Goal: Information Seeking & Learning: Learn about a topic

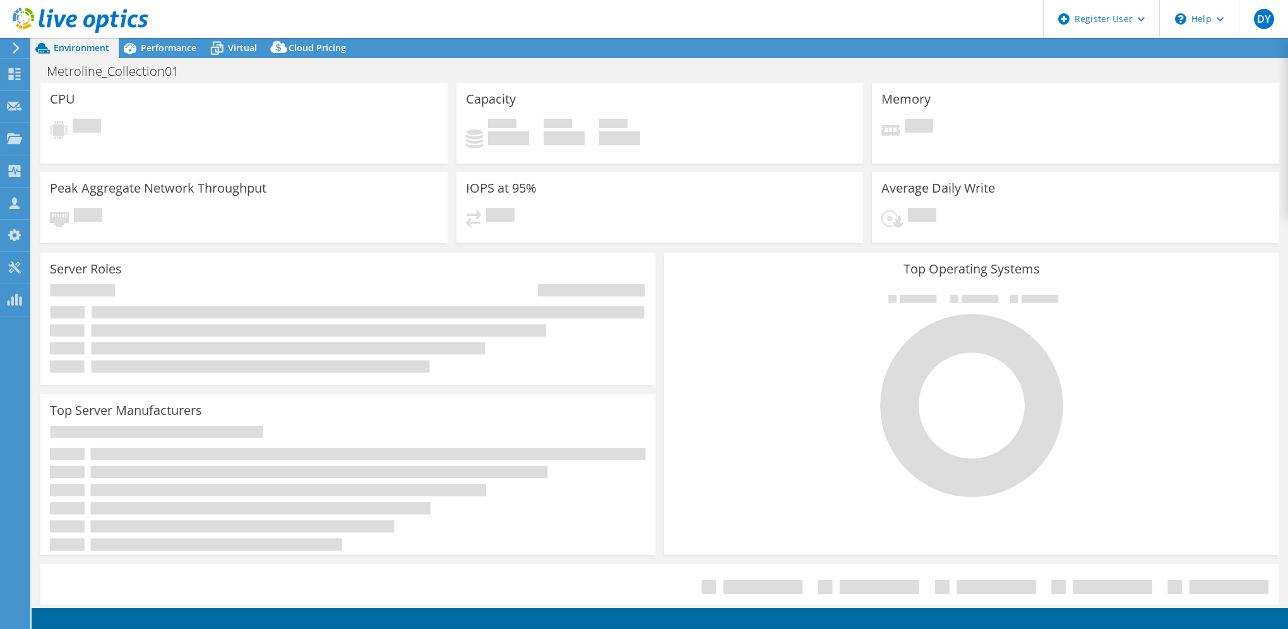
select select "USD"
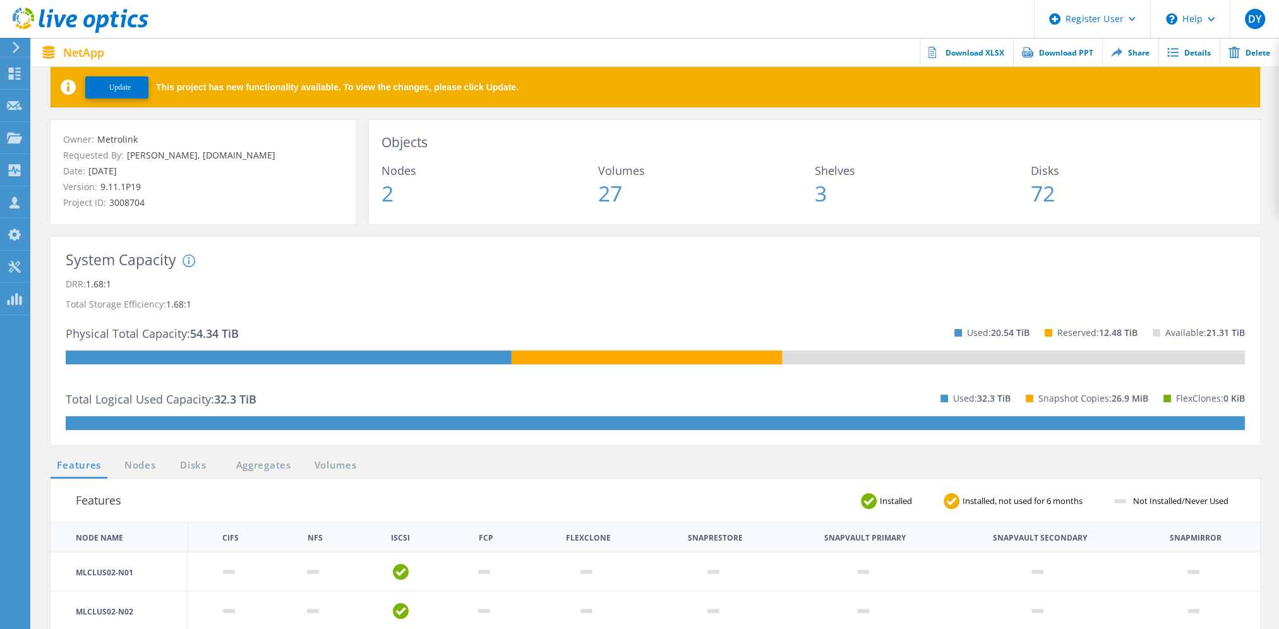
scroll to position [63, 0]
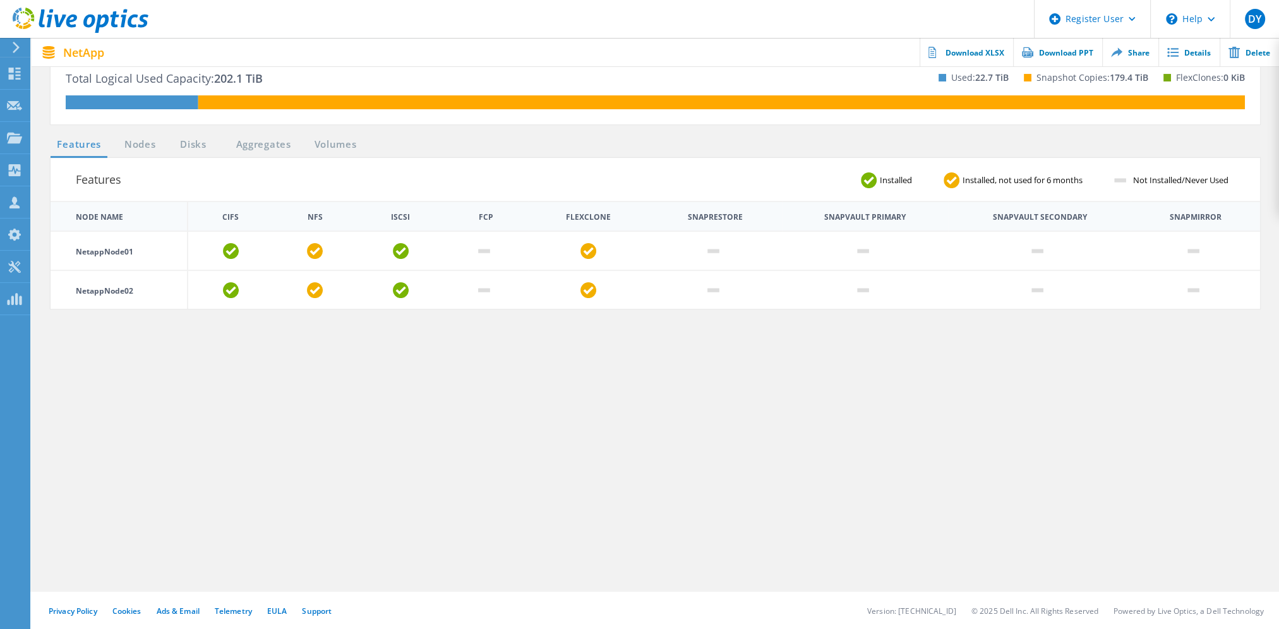
scroll to position [376, 0]
click at [345, 146] on link "Volumes" at bounding box center [335, 145] width 55 height 16
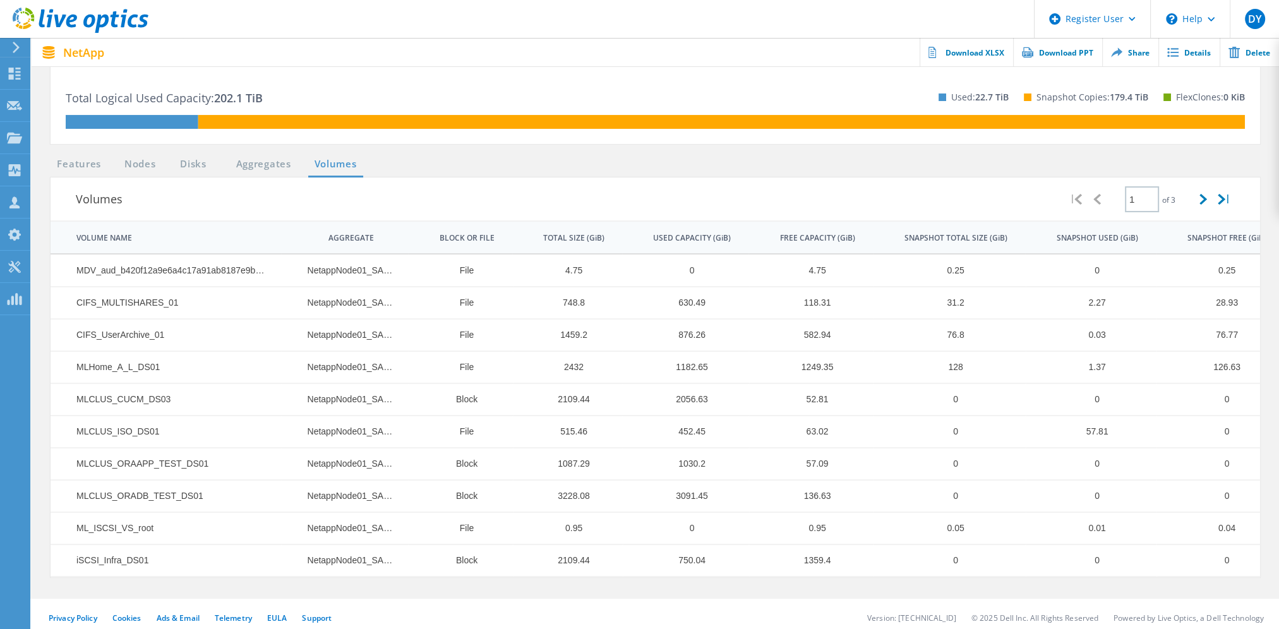
scroll to position [364, 0]
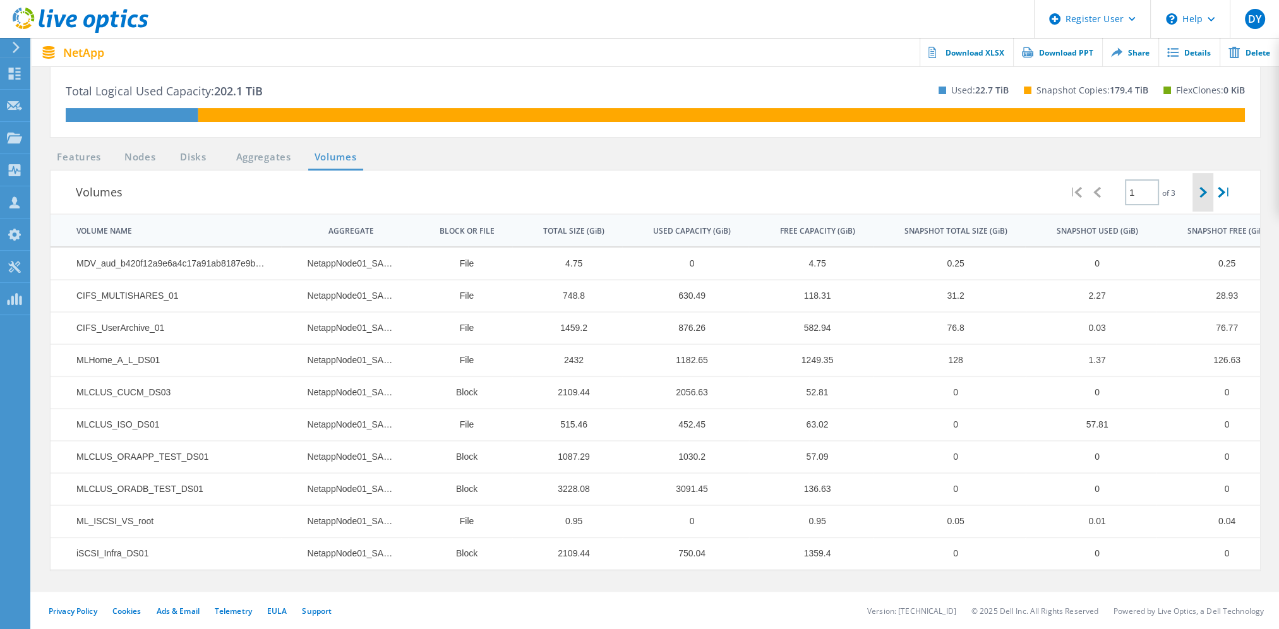
click at [1209, 197] on div at bounding box center [1202, 192] width 21 height 39
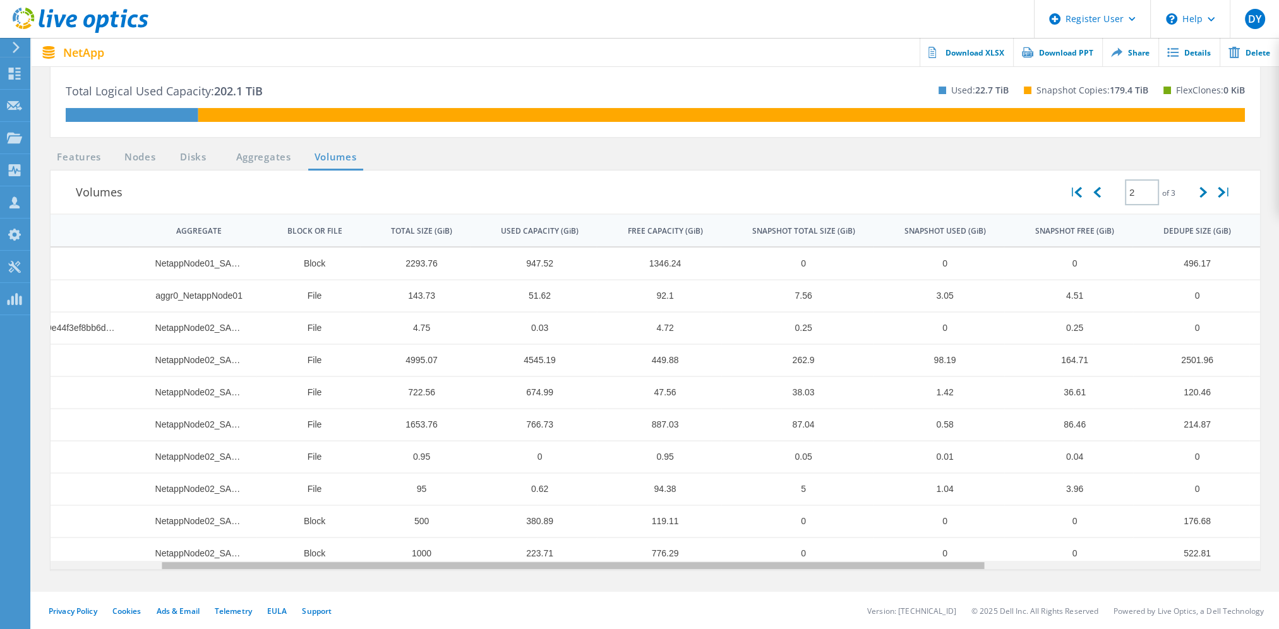
scroll to position [0, 15]
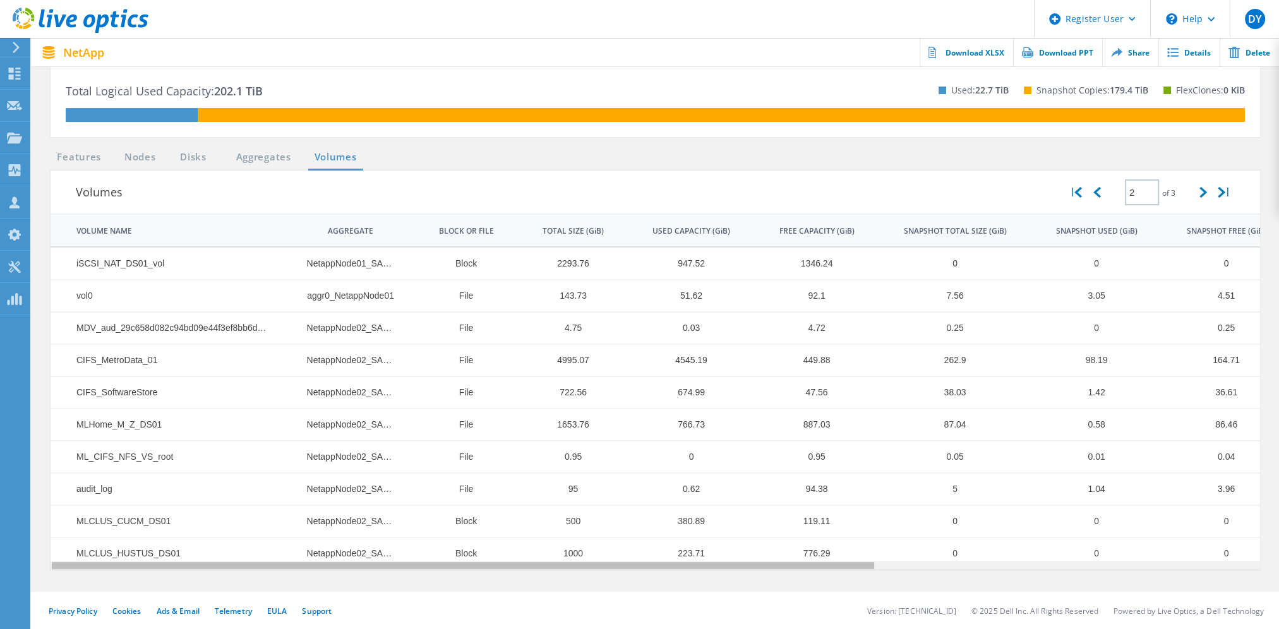
drag, startPoint x: 382, startPoint y: 563, endPoint x: 475, endPoint y: 517, distance: 103.7
click at [475, 517] on body "Register User \n Help Explore Helpful Articles Contact Support DY Dell User Did…" at bounding box center [639, 151] width 1279 height 958
drag, startPoint x: 586, startPoint y: 364, endPoint x: 530, endPoint y: 364, distance: 55.6
click at [530, 364] on td "4995.07" at bounding box center [567, 360] width 110 height 32
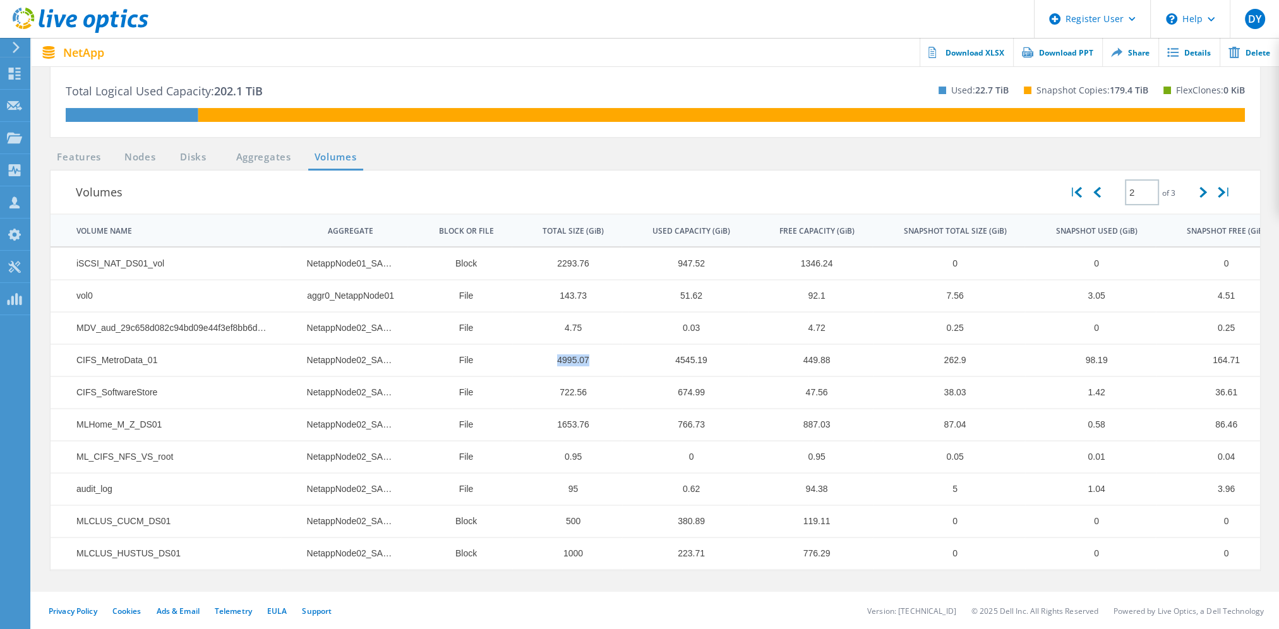
scroll to position [364, 0]
click at [657, 558] on td "223.71" at bounding box center [684, 553] width 126 height 32
click at [571, 364] on td "4995.07" at bounding box center [567, 360] width 110 height 32
click at [571, 355] on td "4995.07" at bounding box center [567, 360] width 110 height 32
click at [580, 597] on div "Privacy Policy Cookies Ads & Email Telemetry EULA Support Version: 25.2.12.1 © …" at bounding box center [639, 611] width 1279 height 38
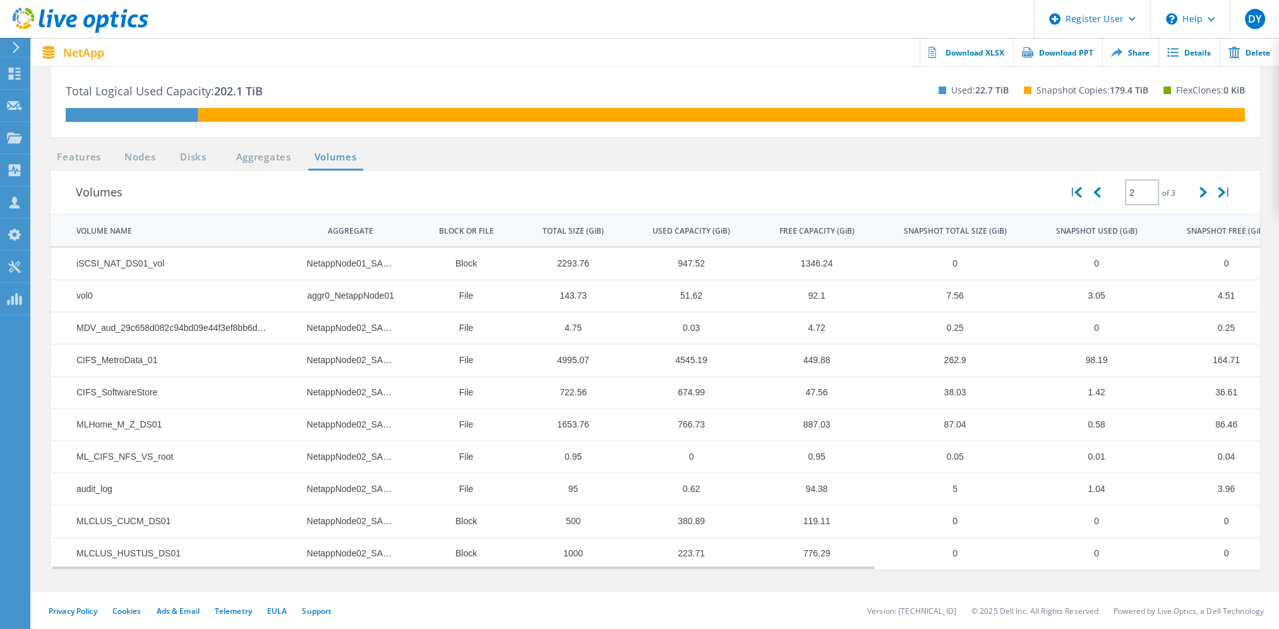
click at [681, 361] on td "4545.19" at bounding box center [684, 360] width 126 height 32
click at [546, 540] on td "1000" at bounding box center [567, 553] width 110 height 32
drag, startPoint x: 712, startPoint y: 421, endPoint x: 652, endPoint y: 417, distance: 60.7
click at [652, 417] on td "766.73" at bounding box center [684, 425] width 126 height 32
click at [649, 594] on div "Privacy Policy Cookies Ads & Email Telemetry EULA Support Version: 25.2.12.1 © …" at bounding box center [639, 611] width 1279 height 38
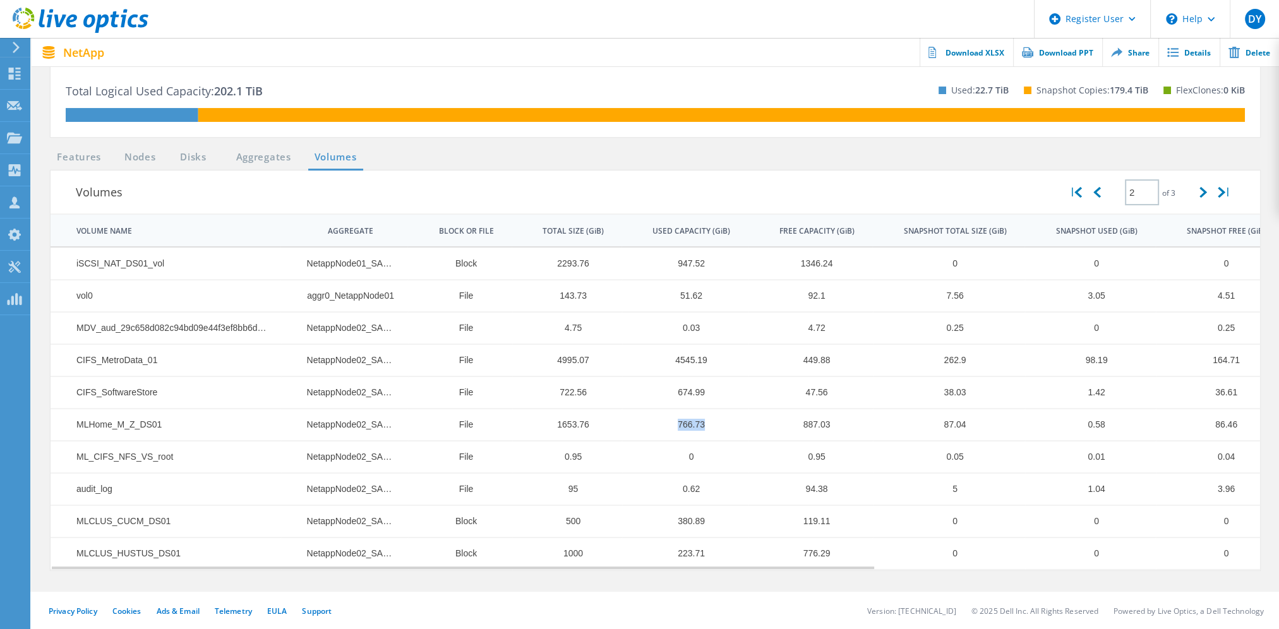
drag, startPoint x: 715, startPoint y: 425, endPoint x: 680, endPoint y: 426, distance: 35.4
click at [680, 426] on td "766.73" at bounding box center [684, 425] width 126 height 32
click at [1096, 196] on icon at bounding box center [1097, 192] width 8 height 11
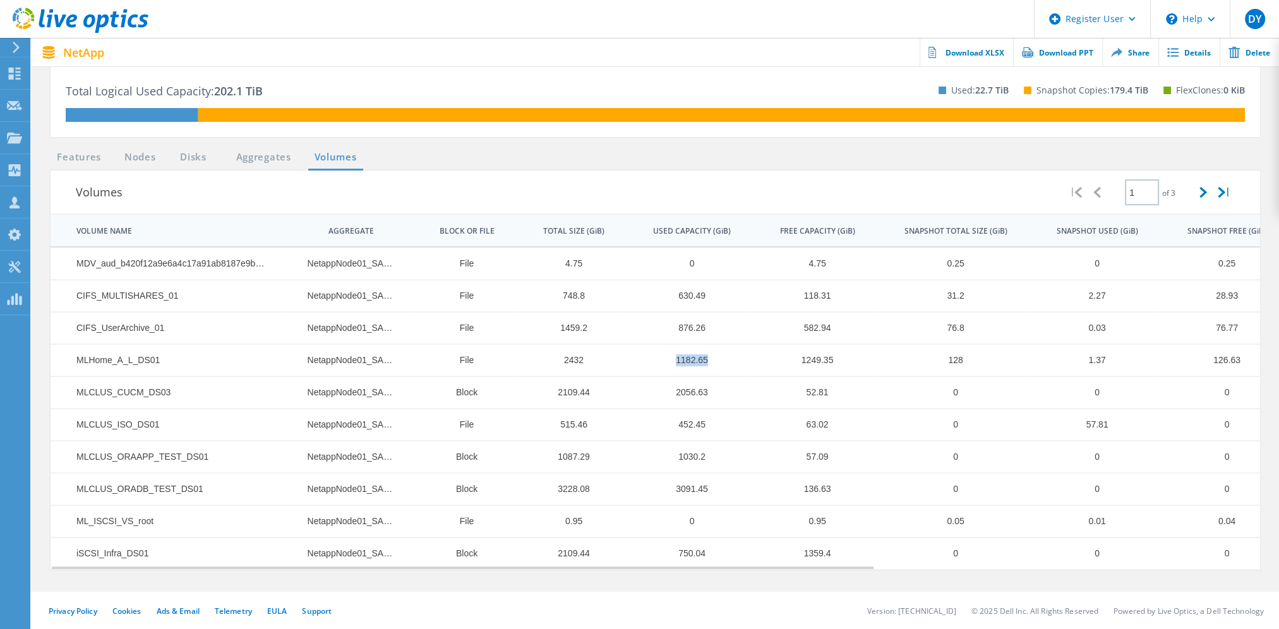
drag, startPoint x: 718, startPoint y: 359, endPoint x: 676, endPoint y: 359, distance: 41.7
click at [676, 359] on td "1182.65" at bounding box center [685, 360] width 126 height 32
click at [566, 572] on section "Features Nodes Disks Aggregates Volumes Volumes | 1 of 3 | VOLUME NAME AGGREGAT…" at bounding box center [655, 371] width 1222 height 442
click at [1204, 198] on div at bounding box center [1202, 192] width 21 height 39
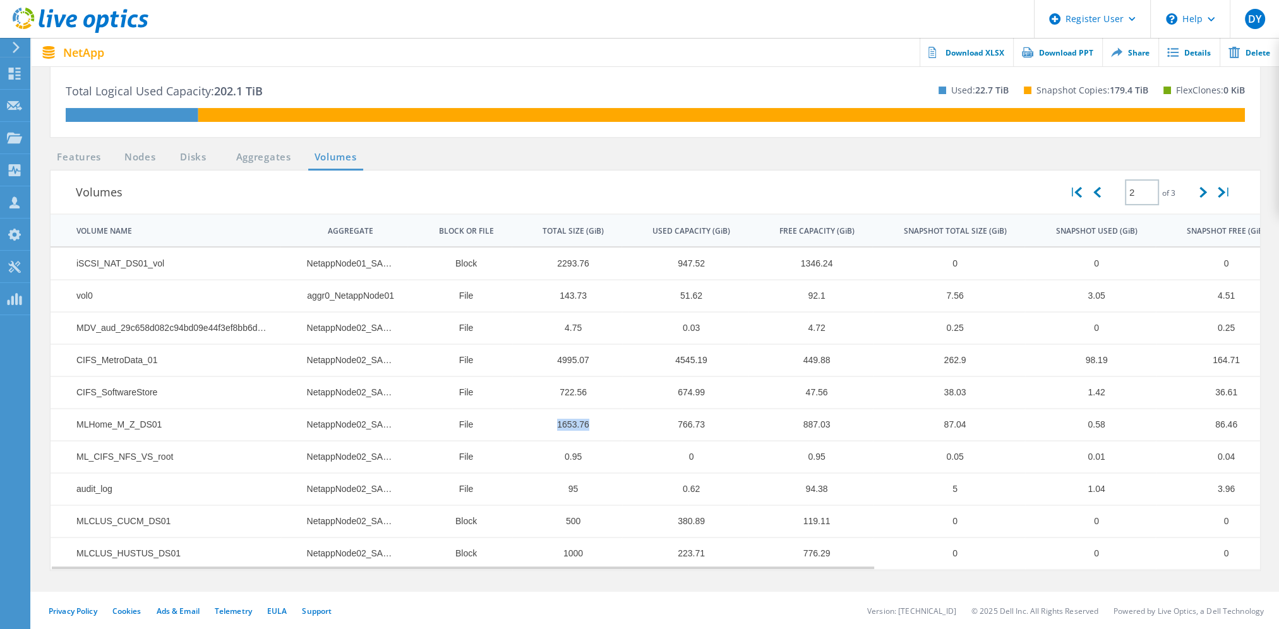
drag, startPoint x: 592, startPoint y: 423, endPoint x: 534, endPoint y: 424, distance: 58.7
click at [534, 424] on td "1653.76" at bounding box center [567, 425] width 110 height 32
click at [402, 560] on td "NetappNode02_SAS_1" at bounding box center [343, 553] width 127 height 32
click at [1093, 195] on icon at bounding box center [1097, 192] width 8 height 11
type input "1"
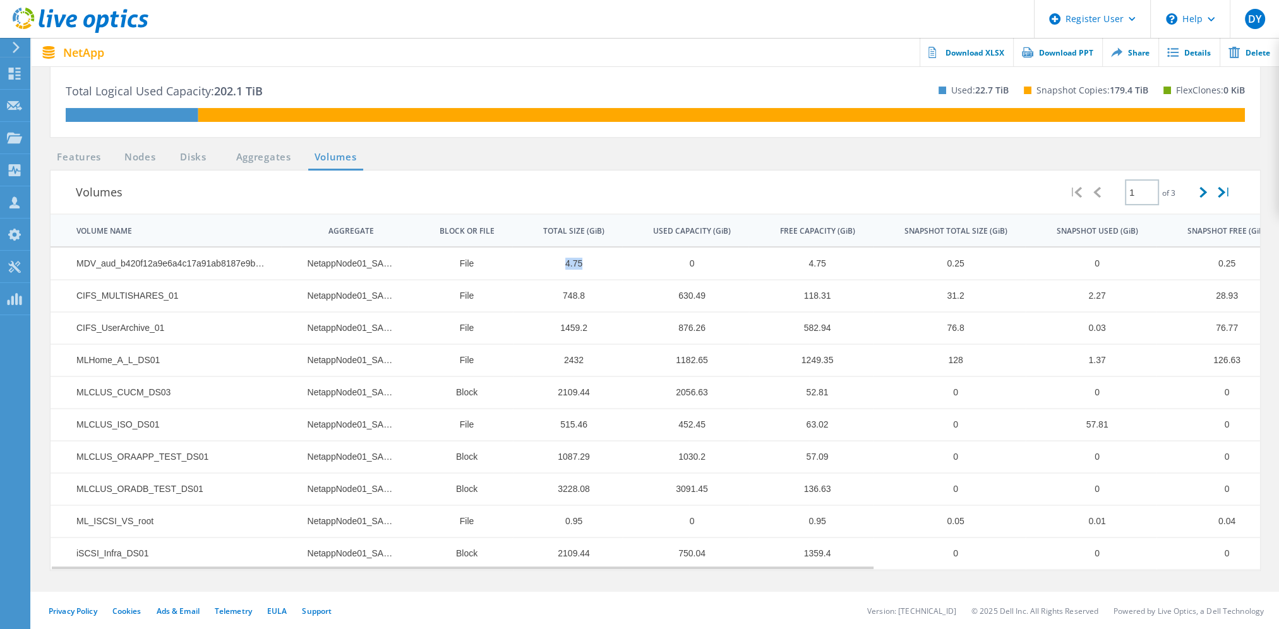
drag, startPoint x: 591, startPoint y: 260, endPoint x: 556, endPoint y: 267, distance: 36.0
click at [556, 267] on td "4.75" at bounding box center [567, 264] width 110 height 32
click at [801, 589] on section "Features Nodes Disks Aggregates Volumes Volumes | 1 of 3 | VOLUME NAME AGGREGAT…" at bounding box center [655, 371] width 1222 height 442
click at [558, 607] on div "Privacy Policy Cookies Ads & Email Telemetry EULA Support Version: 25.2.12.1 © …" at bounding box center [639, 611] width 1279 height 38
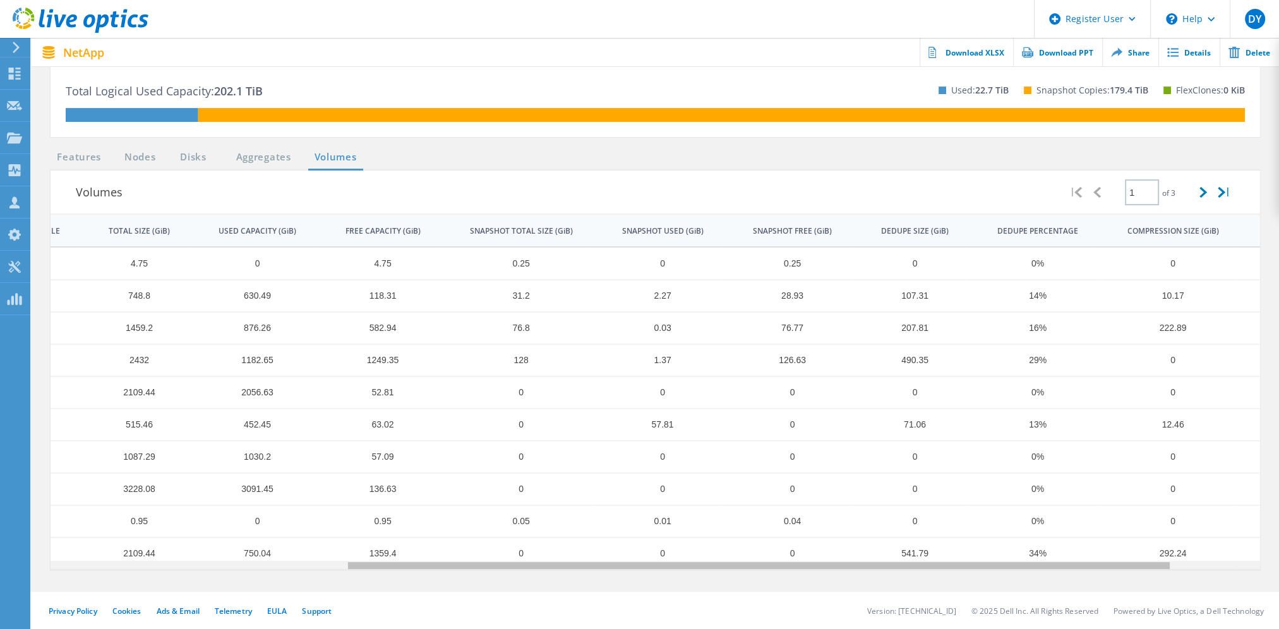
scroll to position [0, 434]
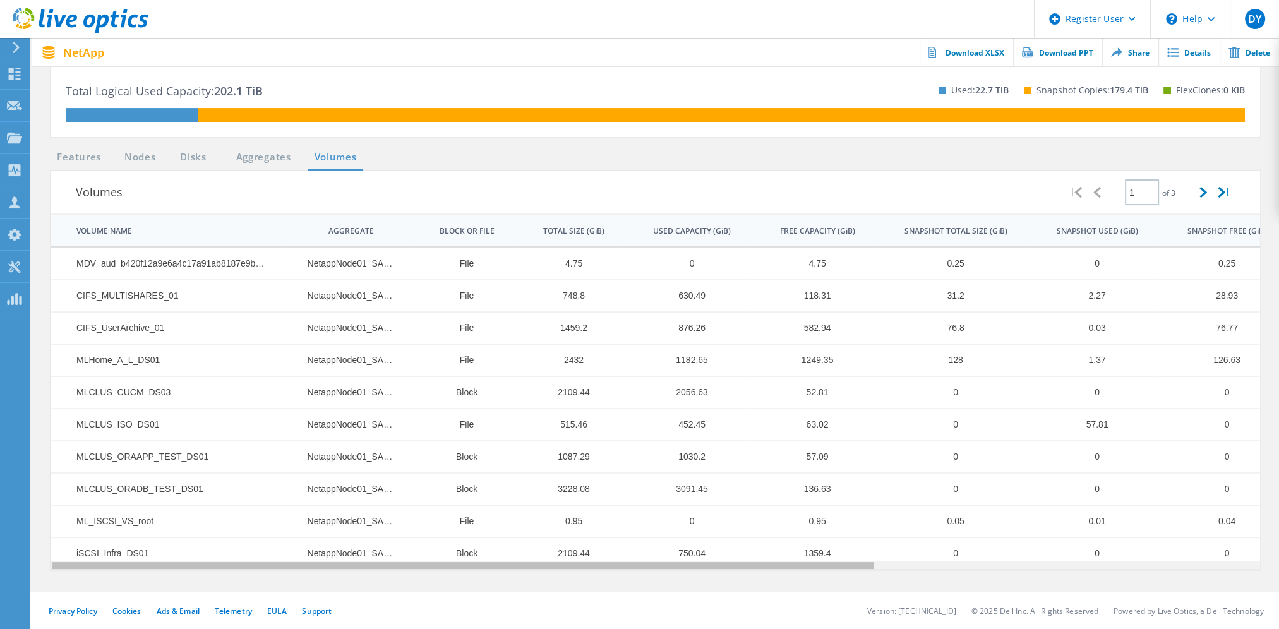
drag, startPoint x: 302, startPoint y: 563, endPoint x: 212, endPoint y: 536, distance: 93.9
click at [218, 541] on body "Register User \n Help Explore Helpful Articles Contact Support DY Dell User Did…" at bounding box center [639, 151] width 1279 height 958
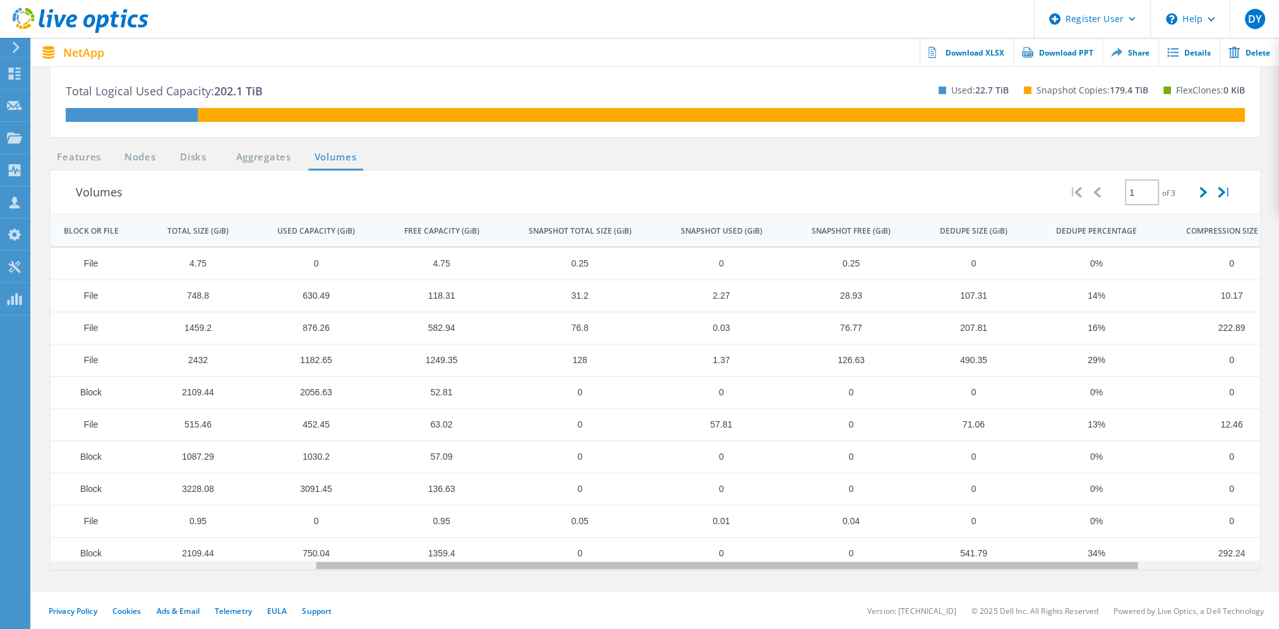
scroll to position [0, 417]
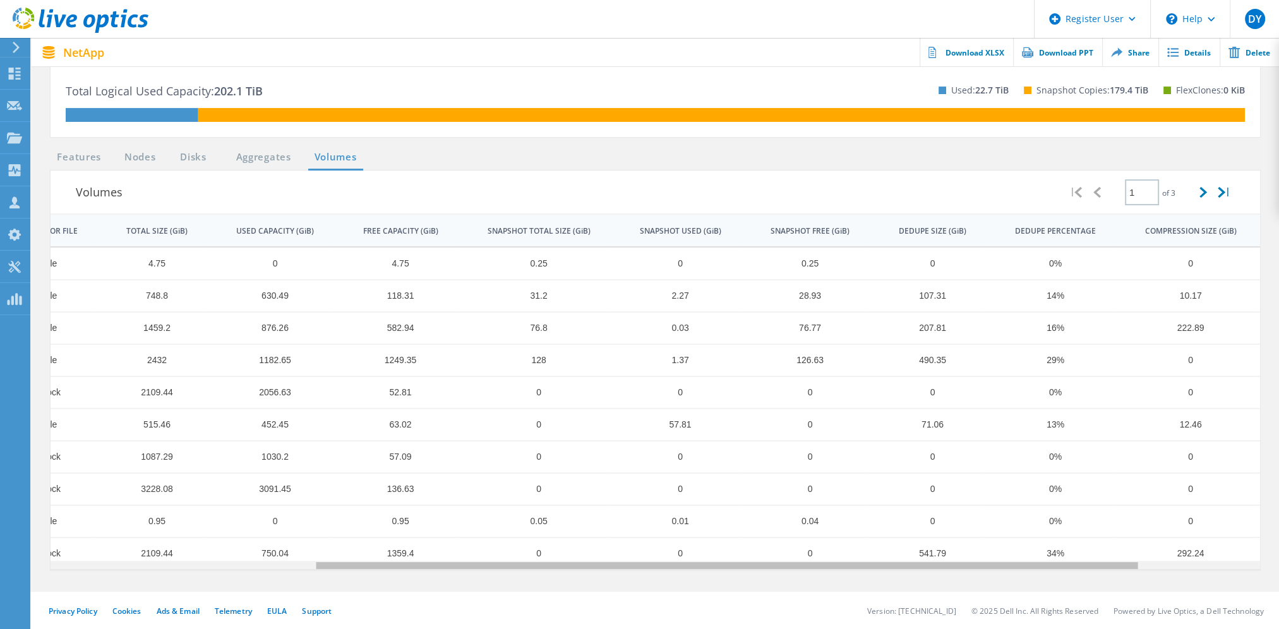
drag, startPoint x: 561, startPoint y: 561, endPoint x: 872, endPoint y: 573, distance: 310.3
click at [861, 575] on body "Register User \n Help Explore Helpful Articles Contact Support DY Dell User Did…" at bounding box center [639, 151] width 1279 height 958
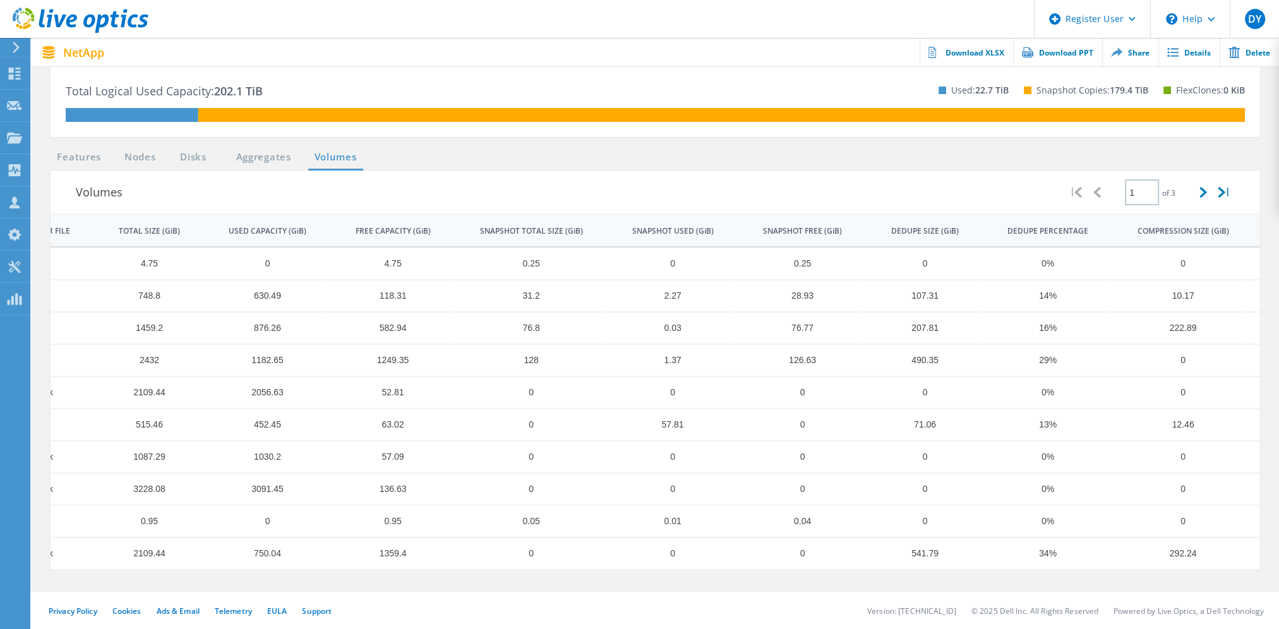
click at [954, 568] on section "Features Nodes Disks Aggregates Volumes Volumes | 1 of 3 | VOLUME NAME AGGREGAT…" at bounding box center [655, 371] width 1222 height 442
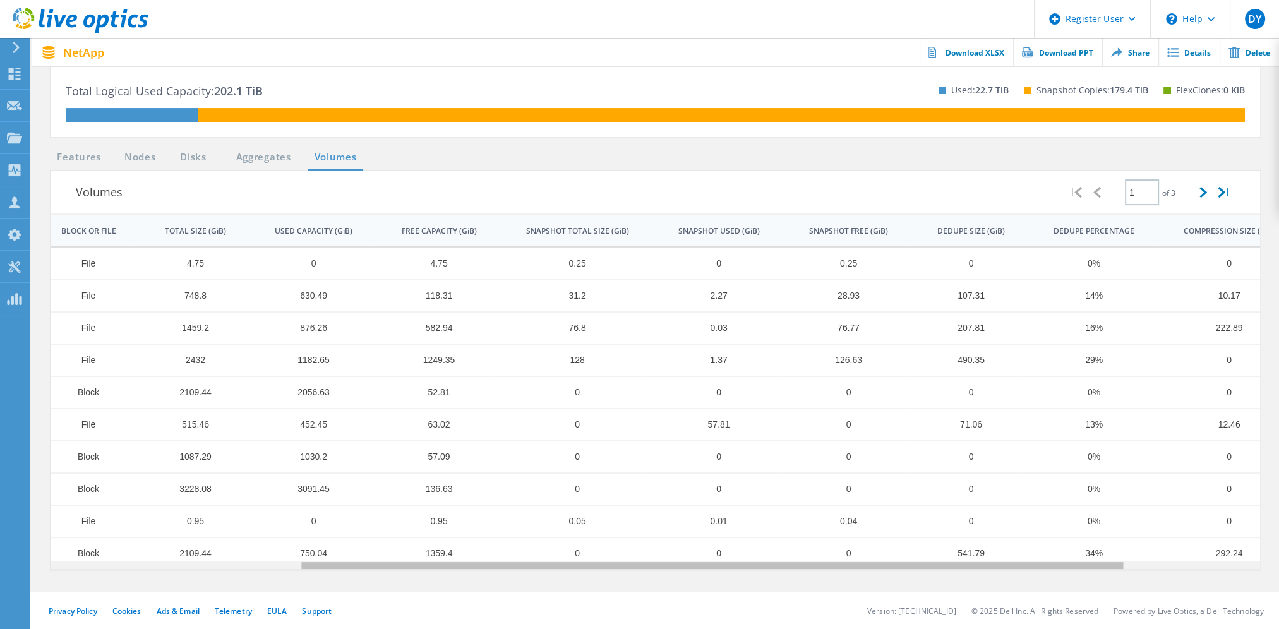
scroll to position [0, 301]
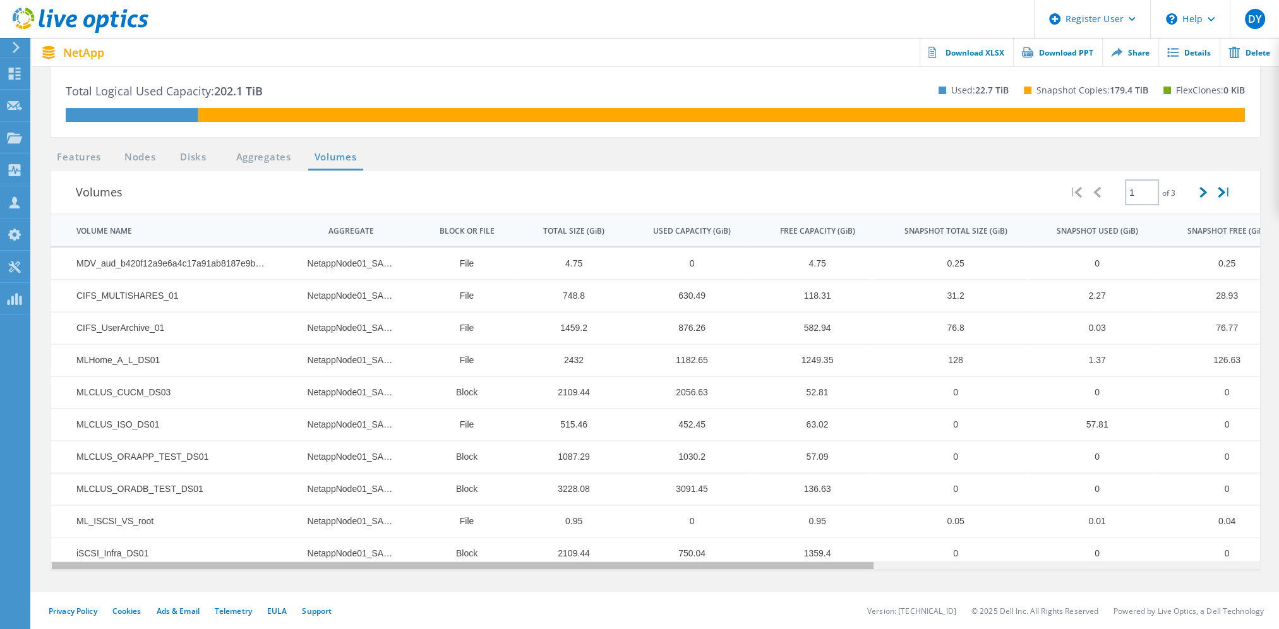
drag, startPoint x: 630, startPoint y: 561, endPoint x: 259, endPoint y: 551, distance: 370.8
click at [259, 551] on body "Register User \n Help Explore Helpful Articles Contact Support DY Dell User Did…" at bounding box center [639, 151] width 1279 height 958
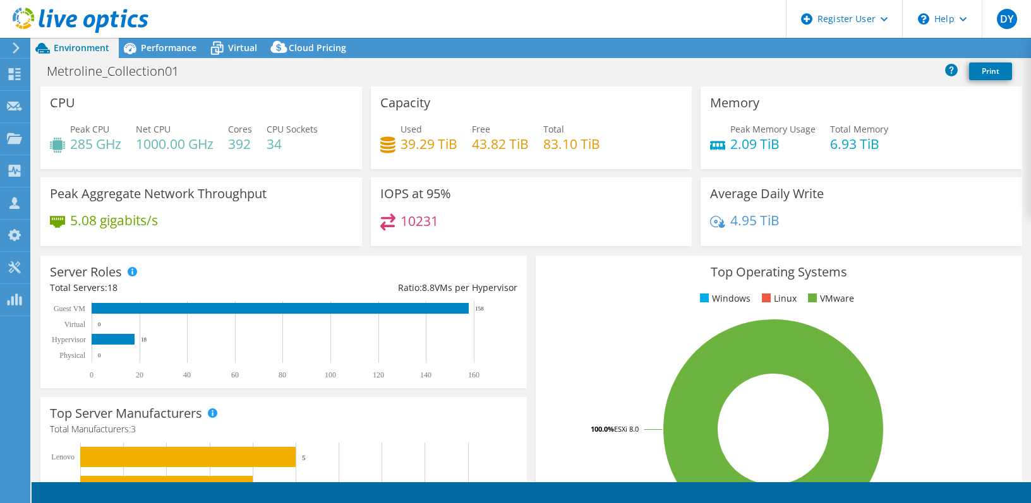
select select "USD"
